Goal: Information Seeking & Learning: Learn about a topic

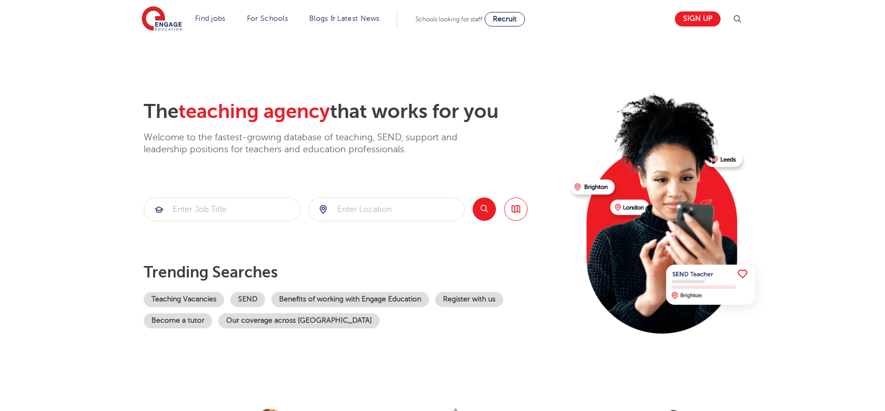
click at [742, 24] on img at bounding box center [737, 19] width 12 height 12
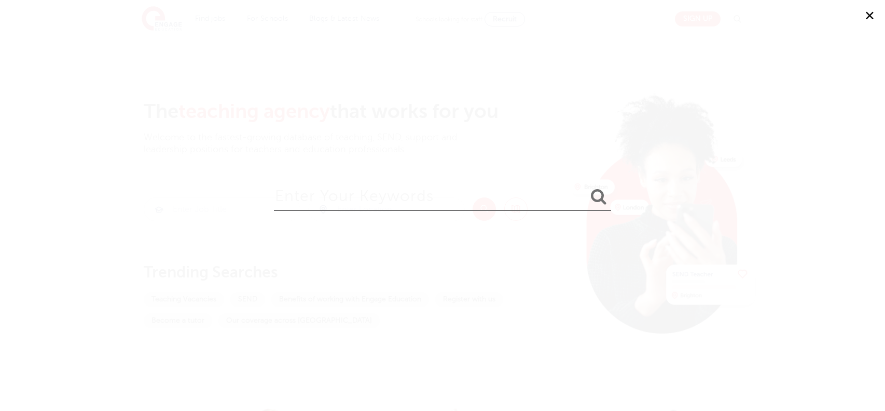
click at [303, 202] on input "search" at bounding box center [442, 194] width 337 height 34
type input "sponsorship"
click at [606, 196] on icon "submit" at bounding box center [599, 196] width 16 height 17
